Goal: Task Accomplishment & Management: Book appointment/travel/reservation

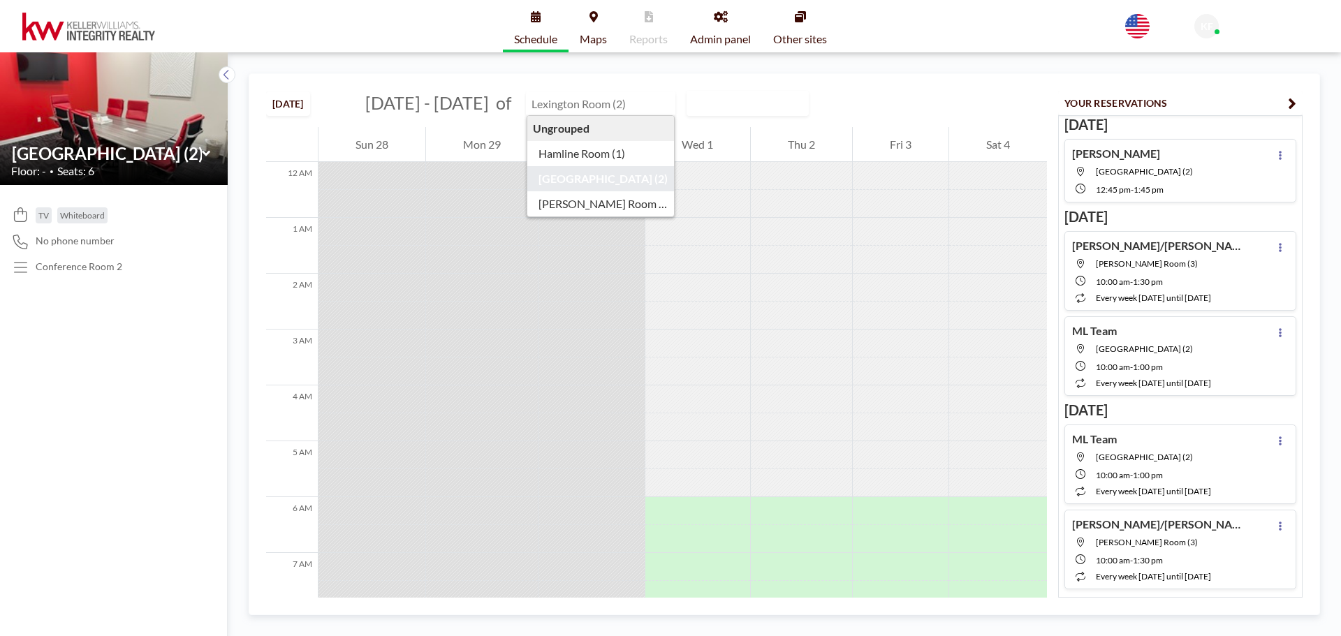
click at [601, 110] on input "text" at bounding box center [594, 103] width 134 height 23
type input "[PERSON_NAME] Room (3)"
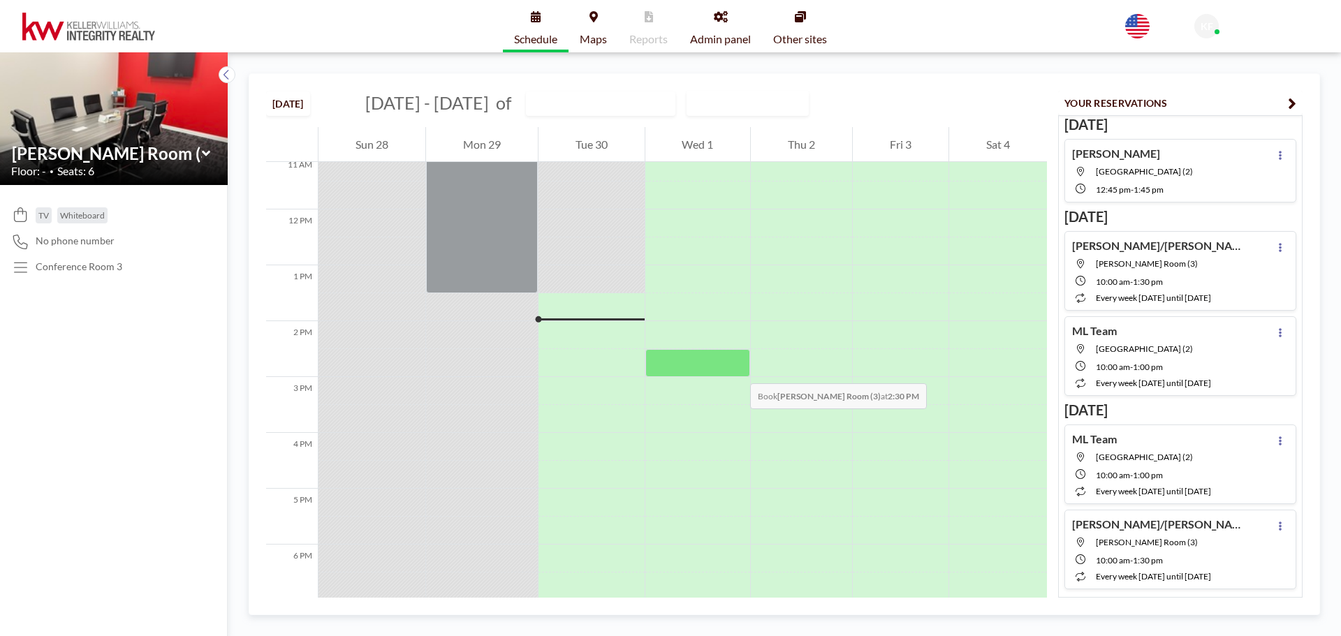
scroll to position [629, 0]
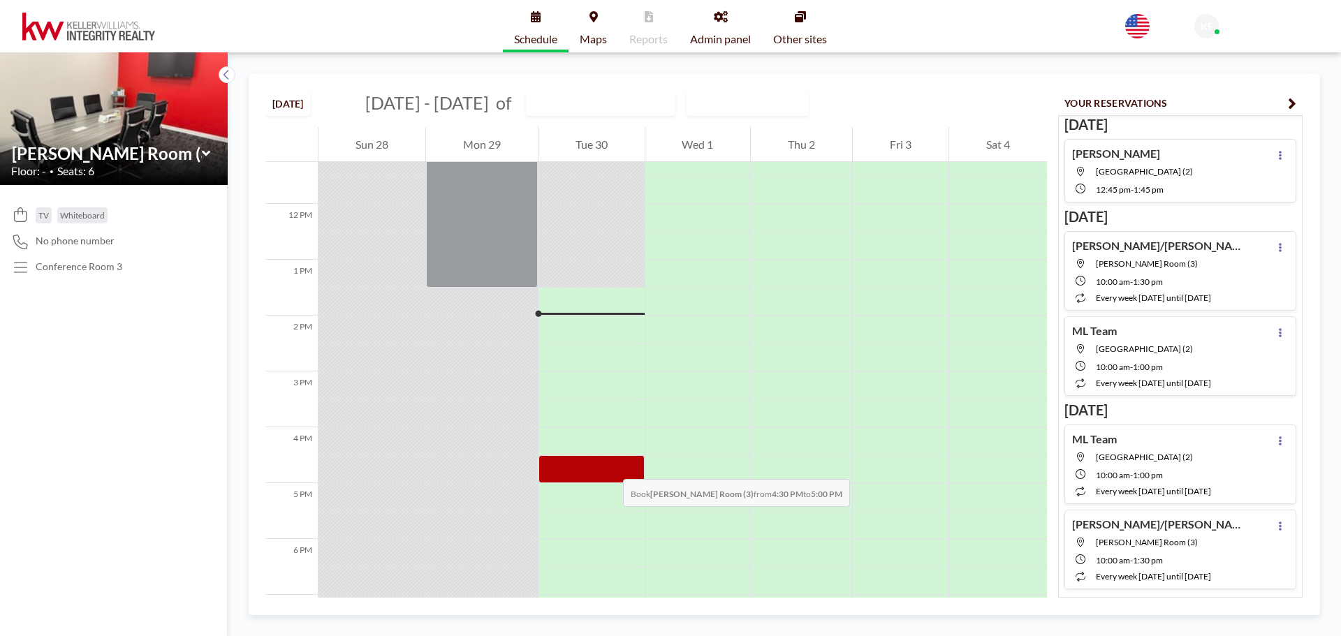
click at [609, 465] on div at bounding box center [592, 469] width 106 height 28
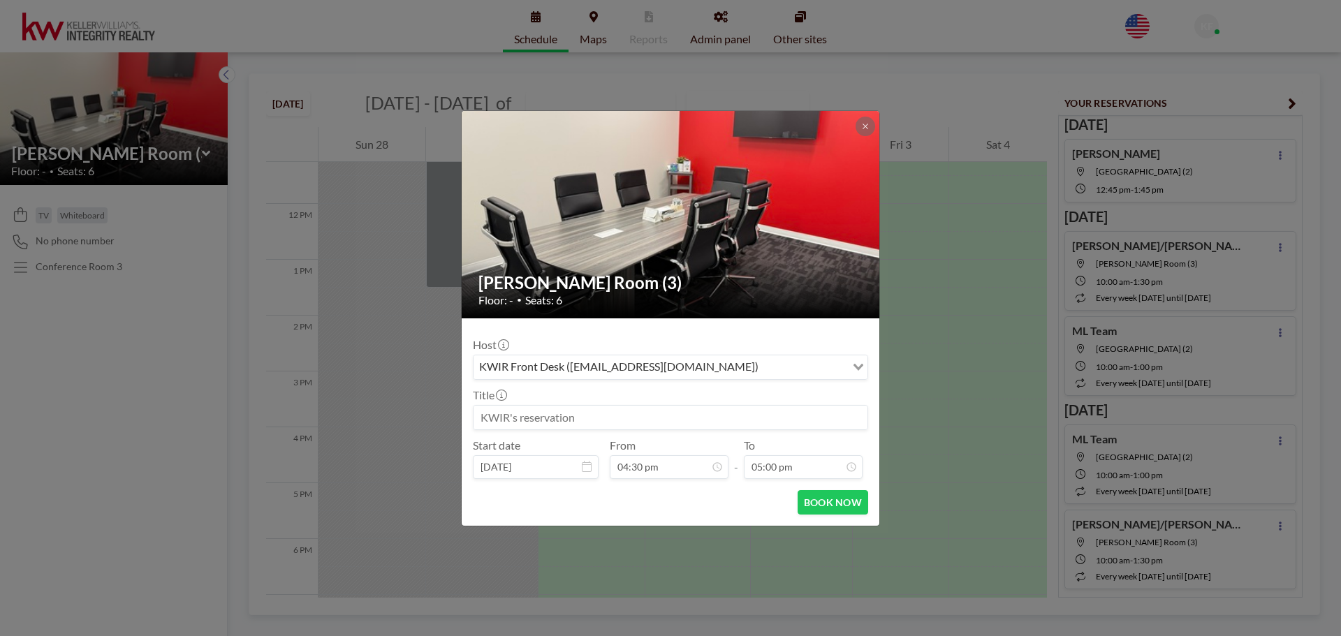
click at [571, 418] on input at bounding box center [671, 418] width 394 height 24
click at [514, 417] on input "[PERSON_NAME]" at bounding box center [671, 418] width 394 height 24
paste input "[PERSON_NAME]"
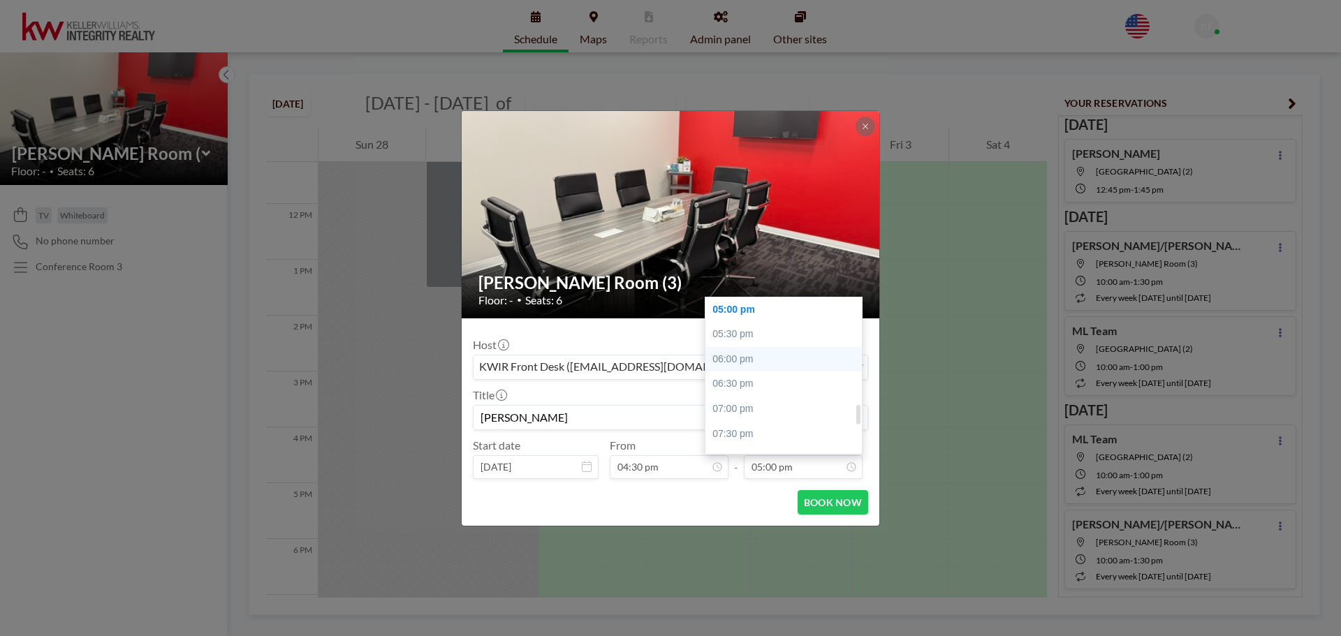
type input "[PERSON_NAME]"
click at [777, 353] on div "06:00 pm" at bounding box center [787, 359] width 163 height 25
type input "06:00 pm"
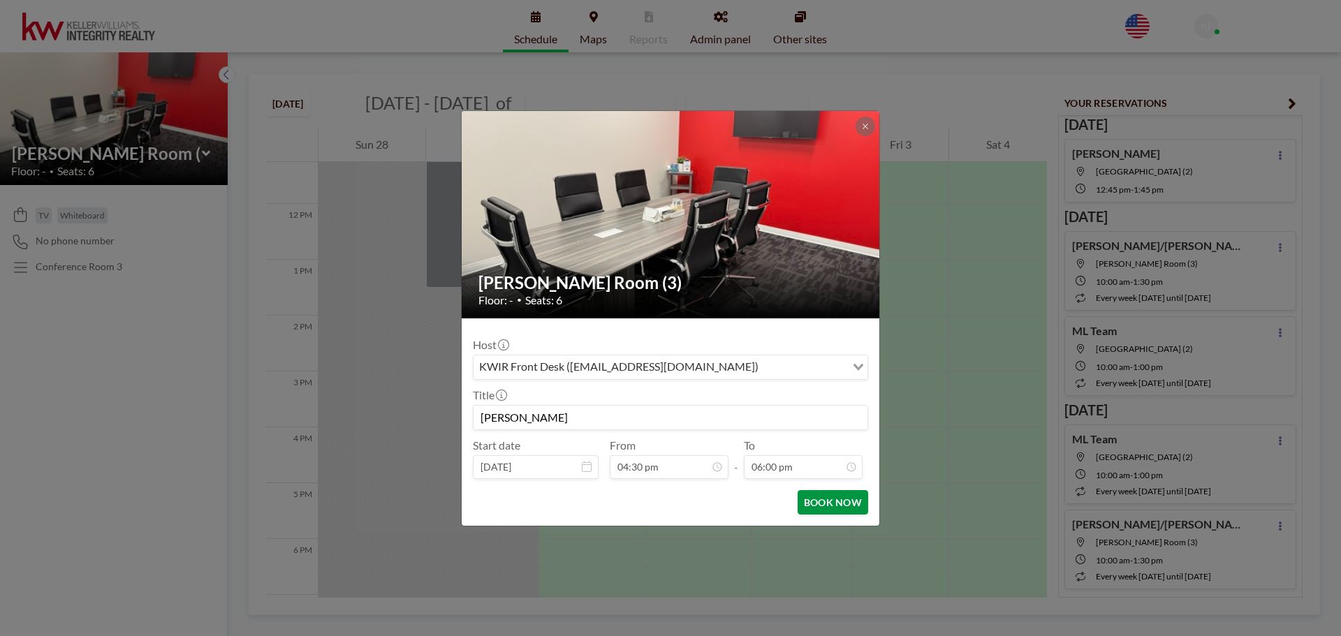
scroll to position [895, 0]
click at [827, 507] on button "BOOK NOW" at bounding box center [833, 502] width 71 height 24
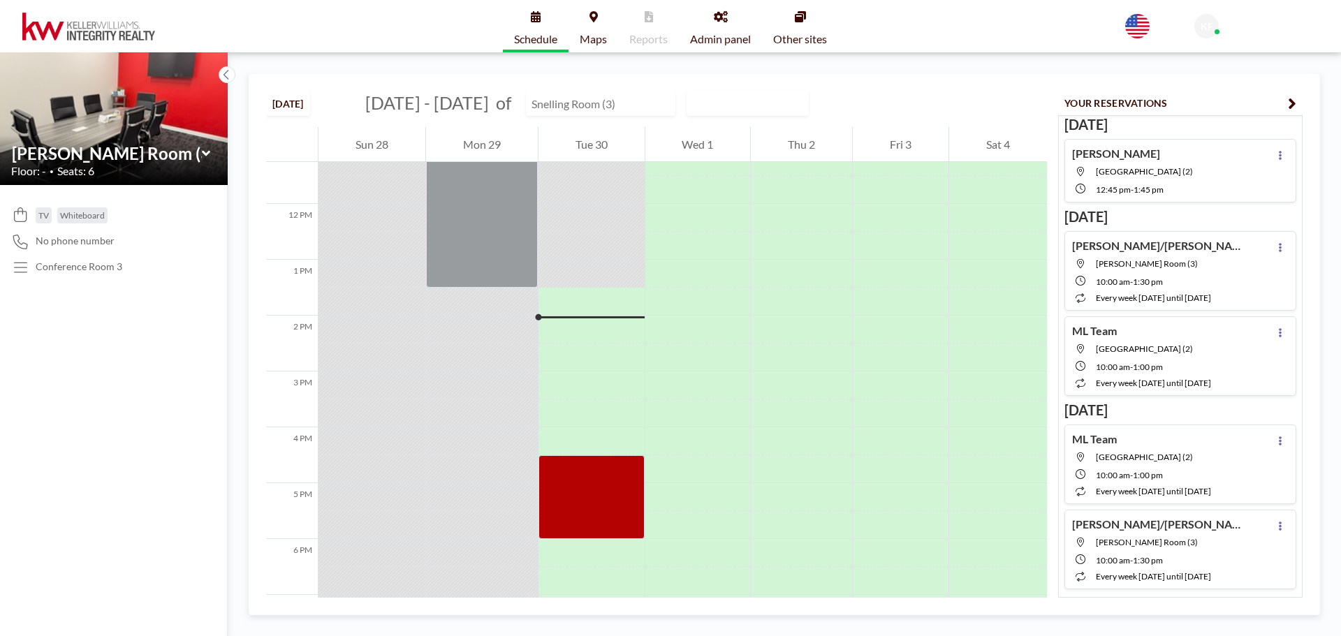
click at [594, 102] on input "text" at bounding box center [594, 103] width 134 height 23
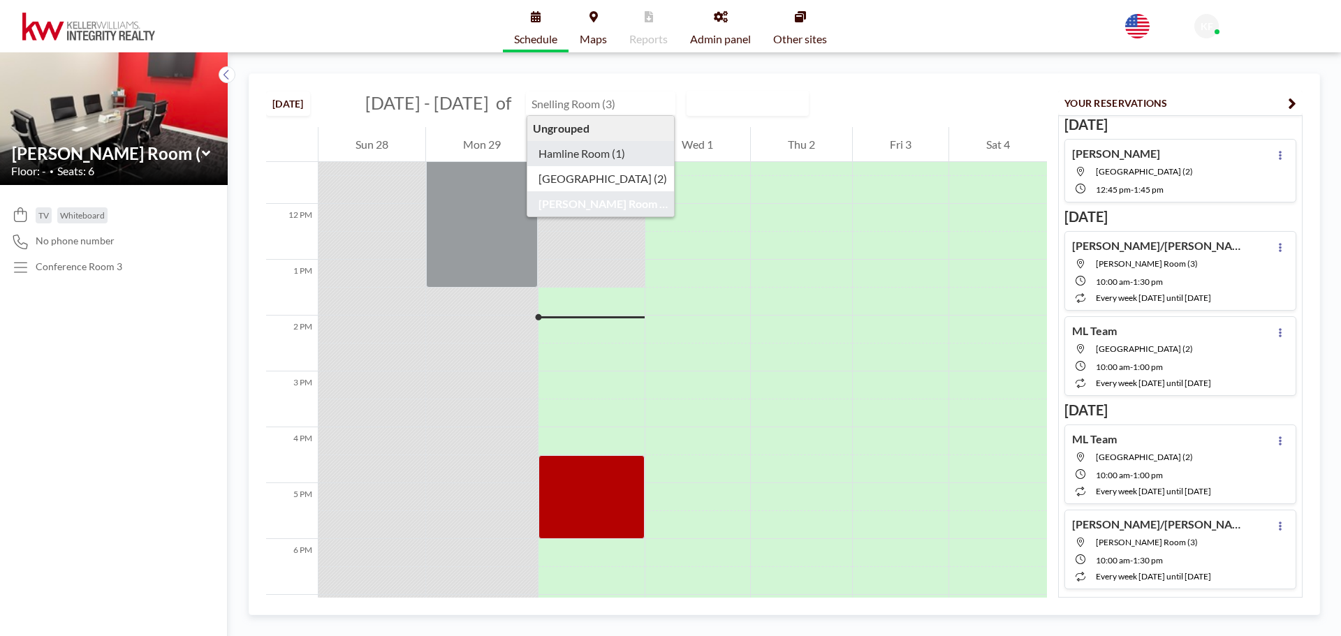
type input "Hamline Room (1)"
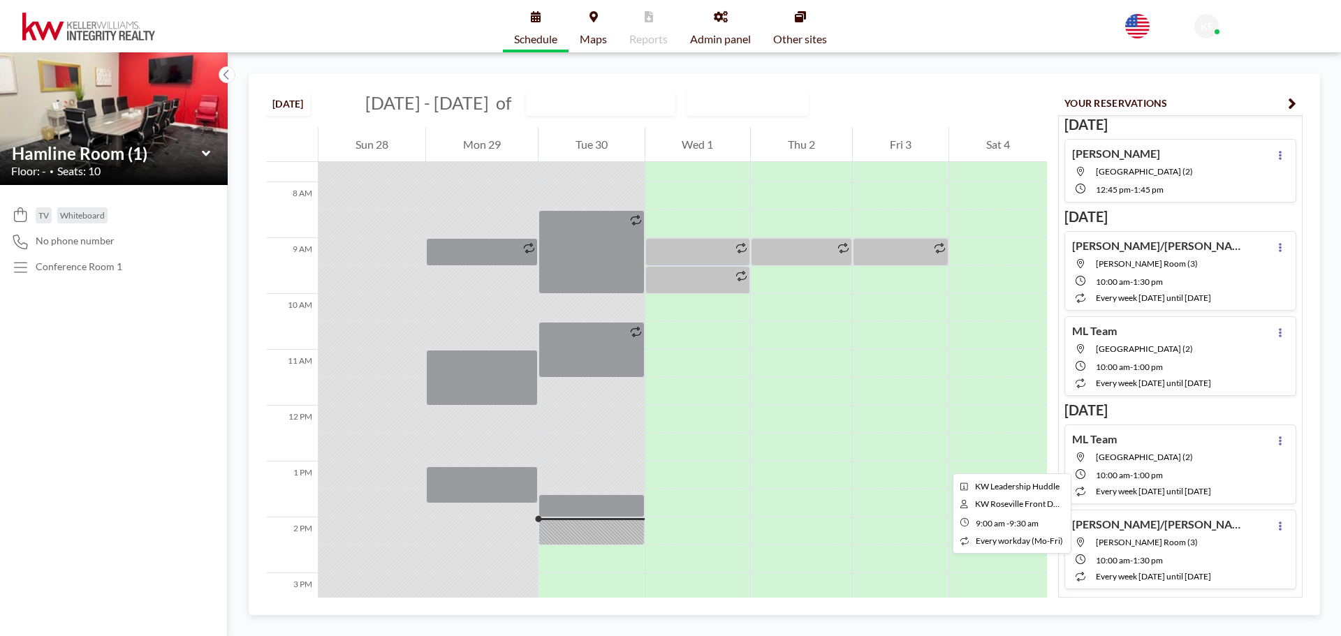
scroll to position [489, 0]
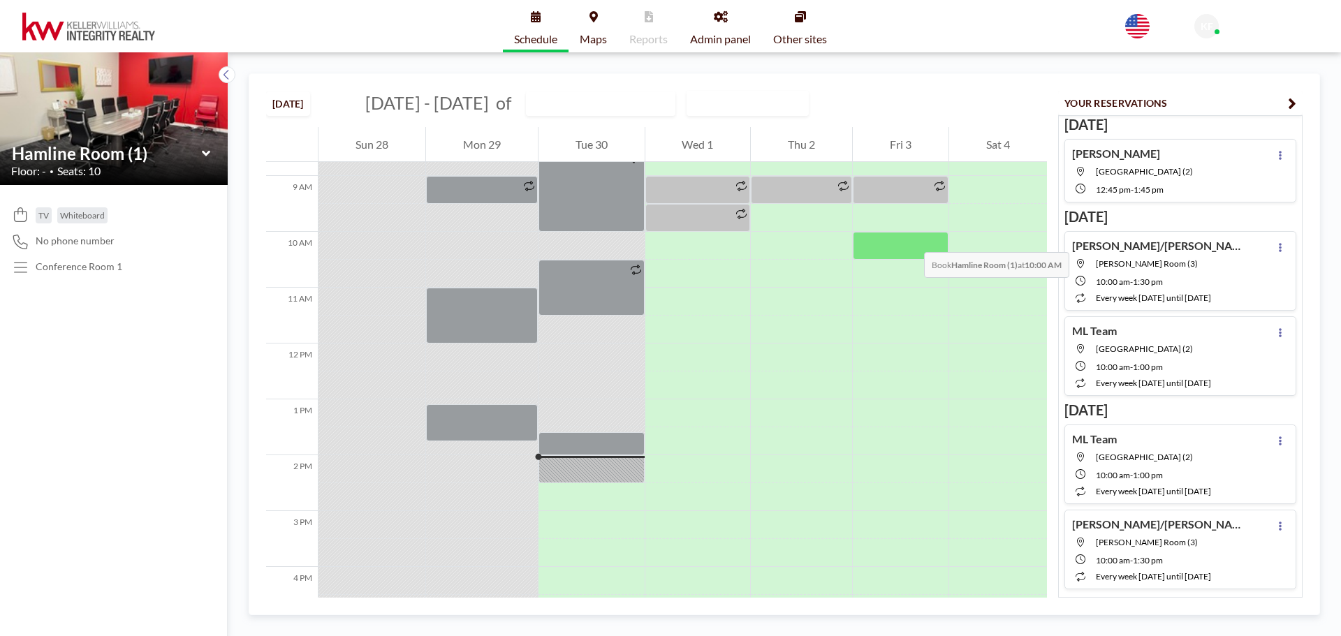
click at [910, 238] on div at bounding box center [901, 246] width 96 height 28
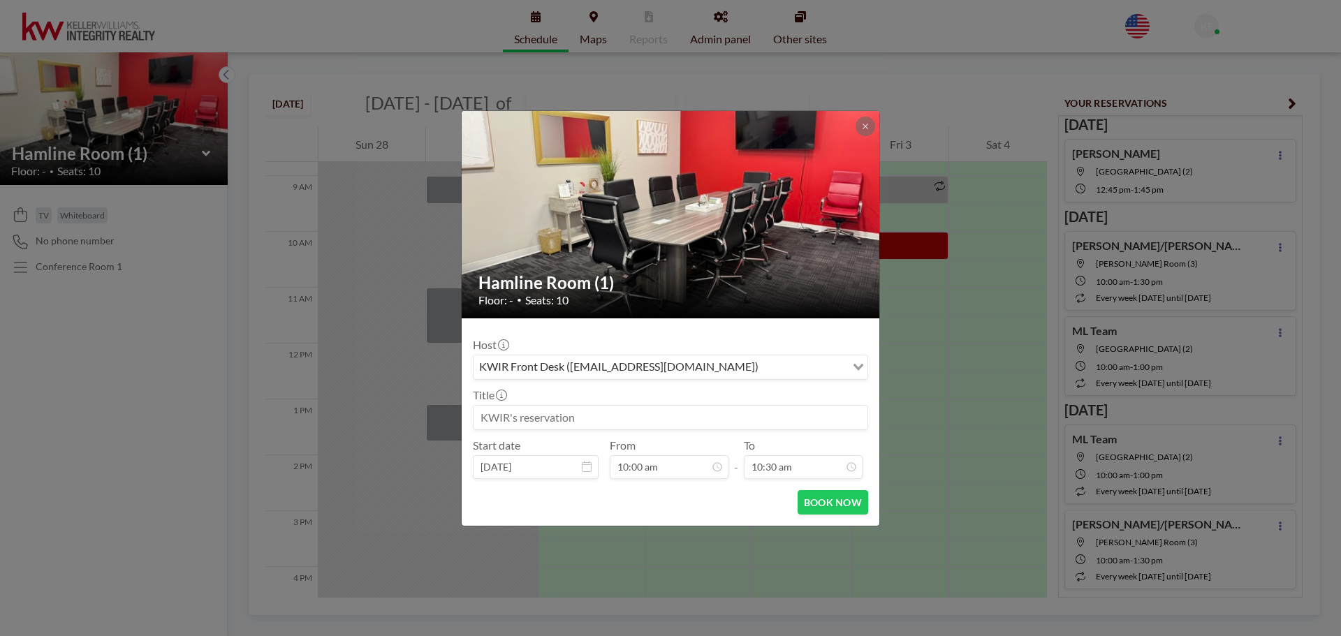
click at [667, 414] on input at bounding box center [671, 418] width 394 height 24
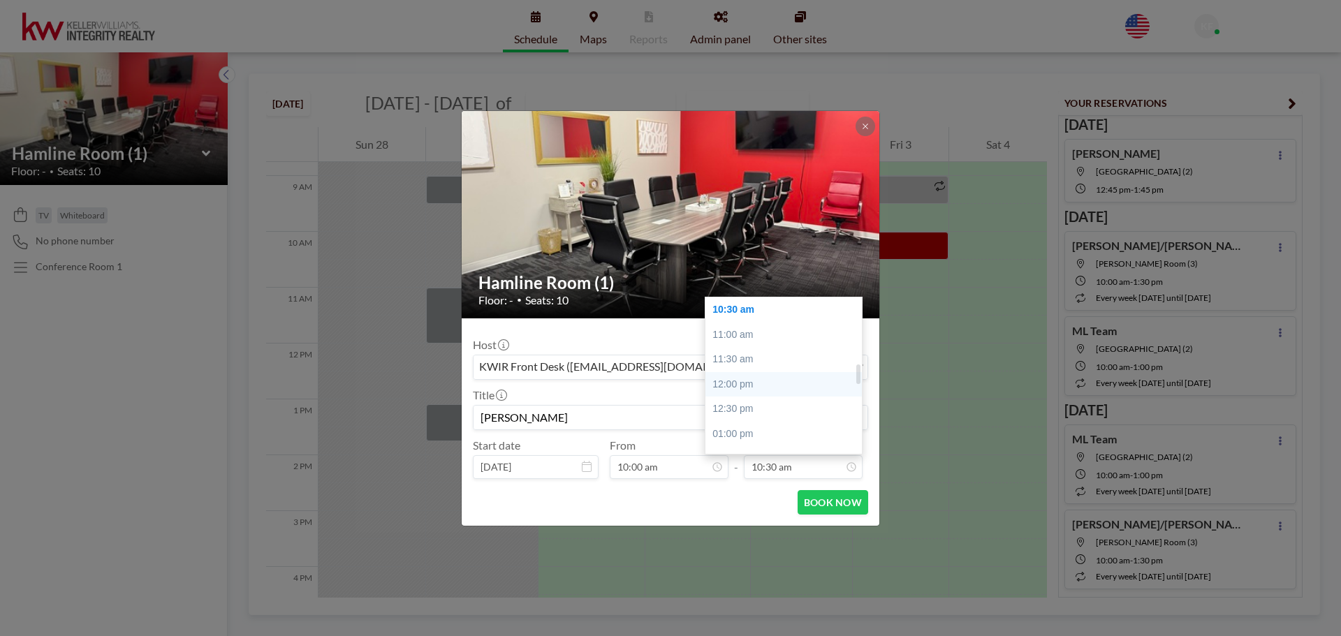
type input "[PERSON_NAME]"
click at [769, 388] on div "12:00 pm" at bounding box center [787, 384] width 163 height 25
type input "12:00 pm"
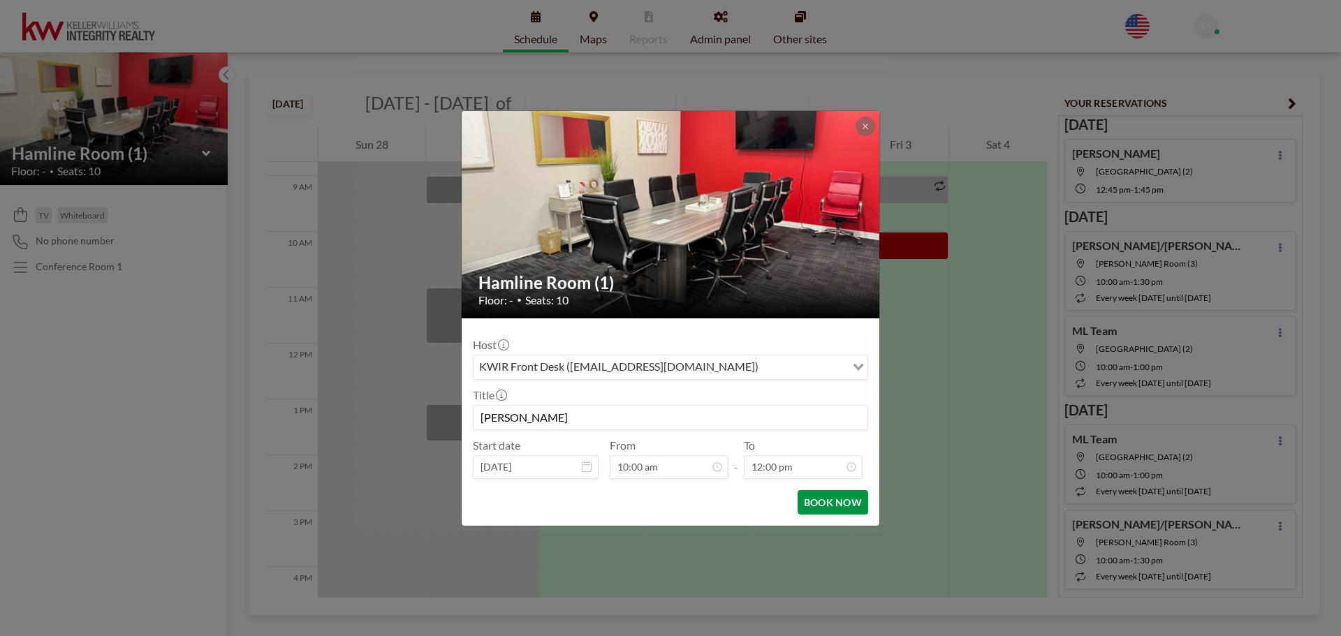
click at [829, 505] on button "BOOK NOW" at bounding box center [833, 502] width 71 height 24
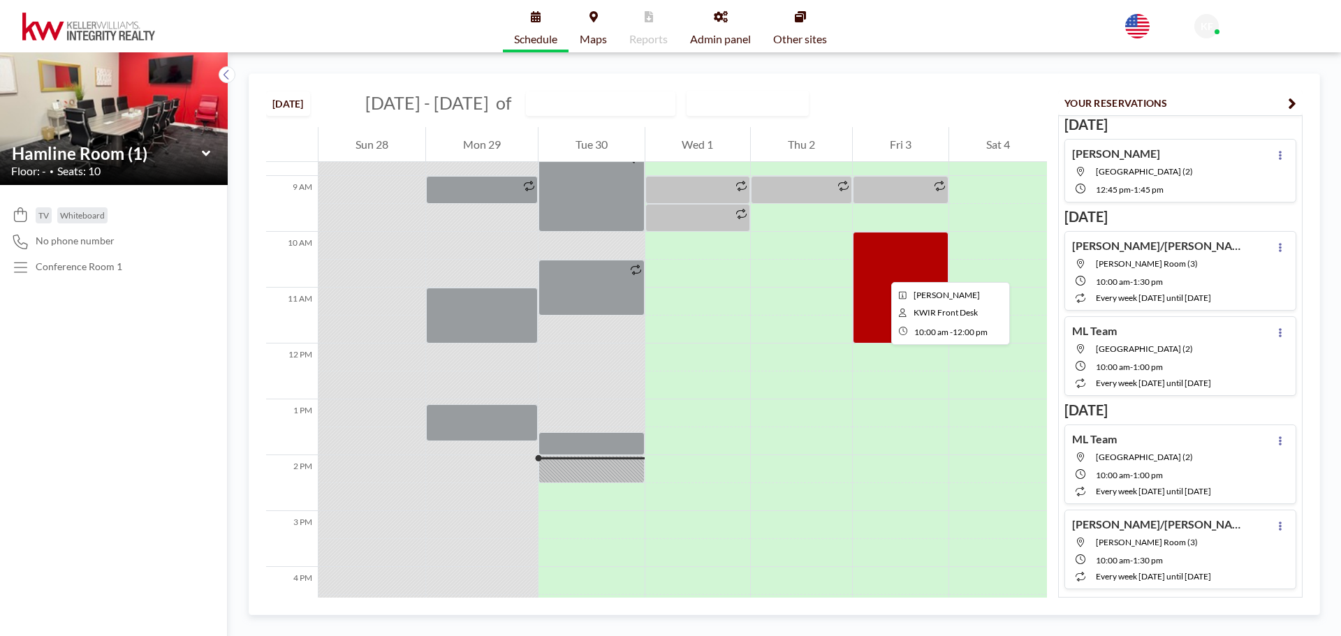
click at [880, 270] on div at bounding box center [901, 288] width 96 height 112
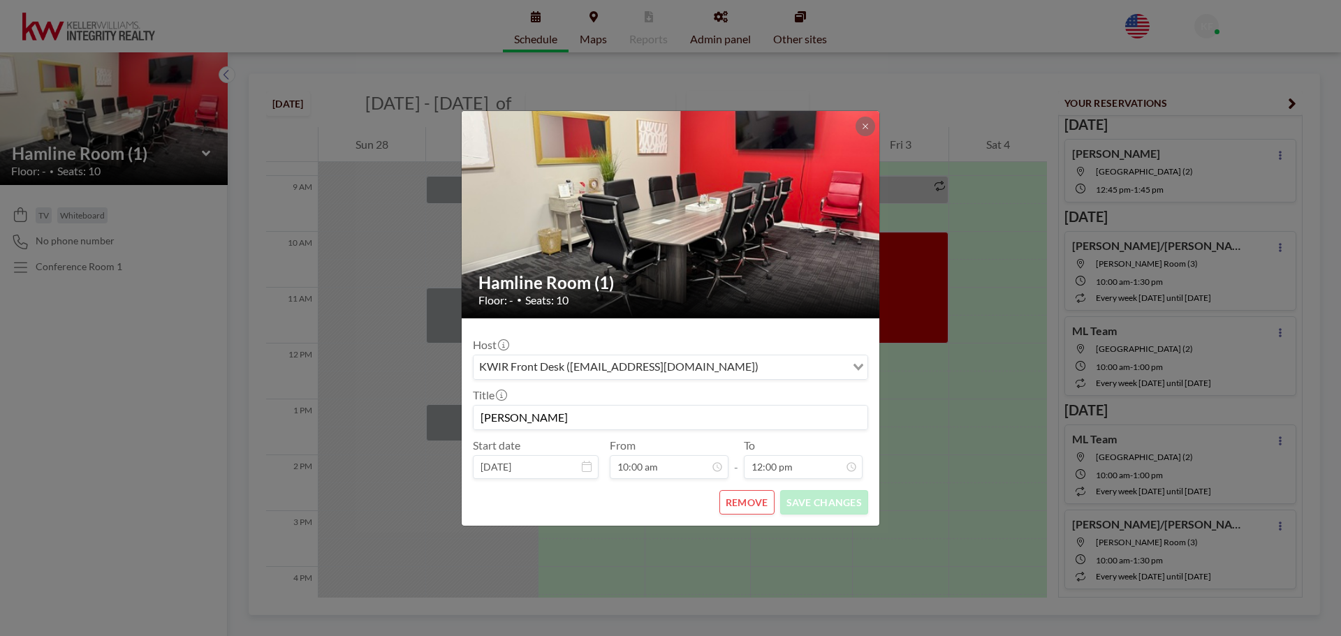
click at [559, 419] on input "[PERSON_NAME]" at bounding box center [671, 418] width 394 height 24
type input "[PERSON_NAME] & [PERSON_NAME]"
click at [814, 503] on button "SAVE CHANGES" at bounding box center [824, 502] width 88 height 24
